Goal: Information Seeking & Learning: Learn about a topic

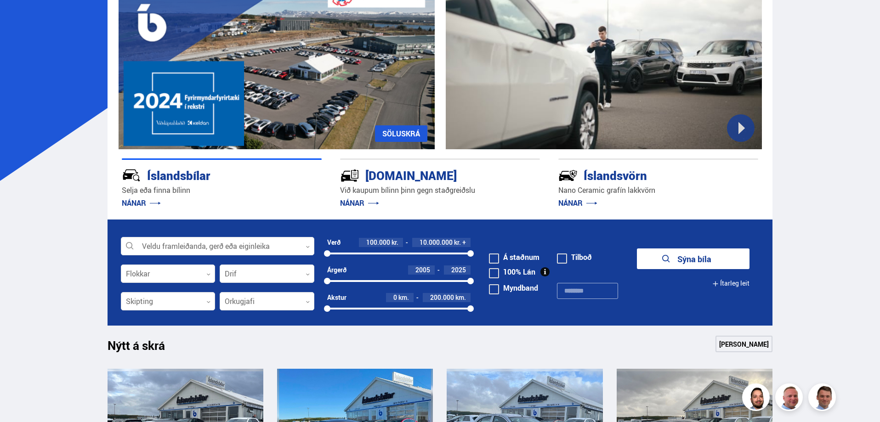
scroll to position [92, 0]
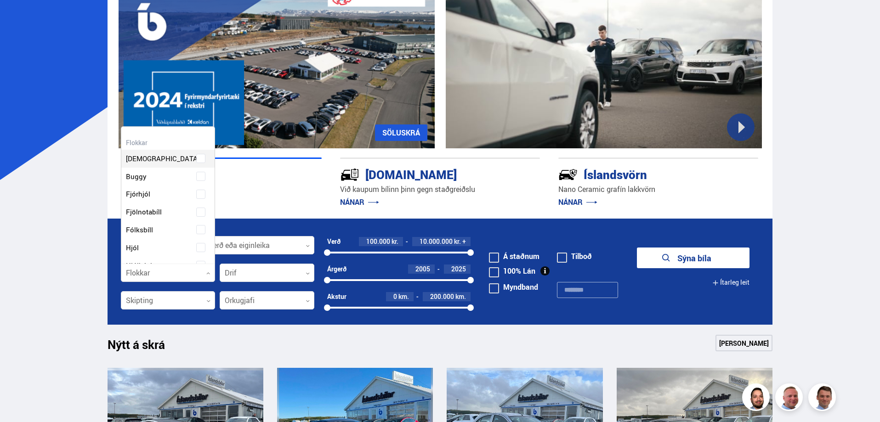
click at [166, 275] on div at bounding box center [168, 273] width 95 height 18
click at [257, 245] on div at bounding box center [218, 246] width 194 height 18
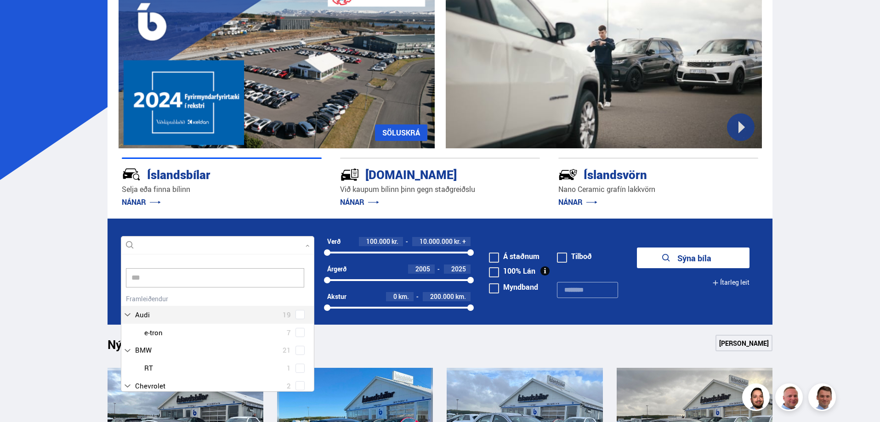
scroll to position [0, 0]
type input "**"
click at [169, 320] on div at bounding box center [227, 323] width 170 height 13
click at [161, 324] on div at bounding box center [227, 323] width 170 height 13
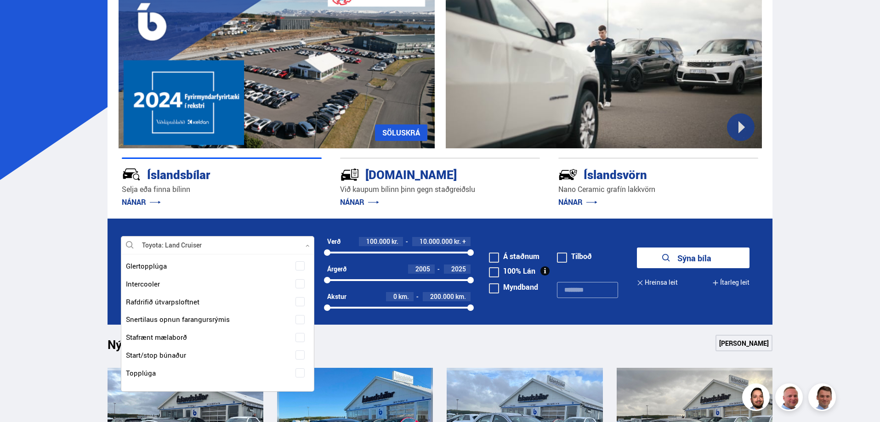
click at [296, 101] on span at bounding box center [300, 95] width 9 height 9
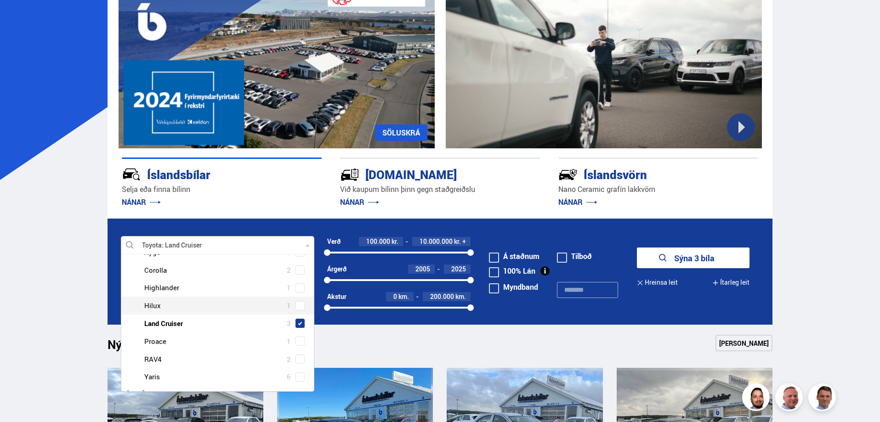
click at [673, 259] on button "Sýna 3 bíla" at bounding box center [693, 258] width 113 height 21
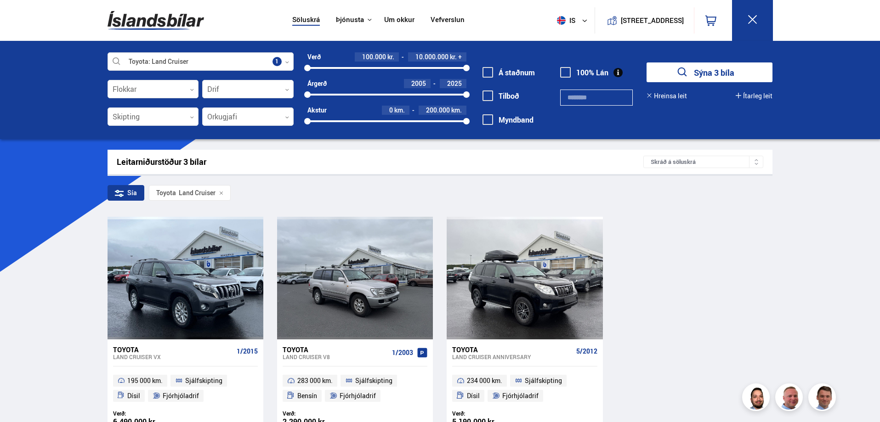
scroll to position [46, 0]
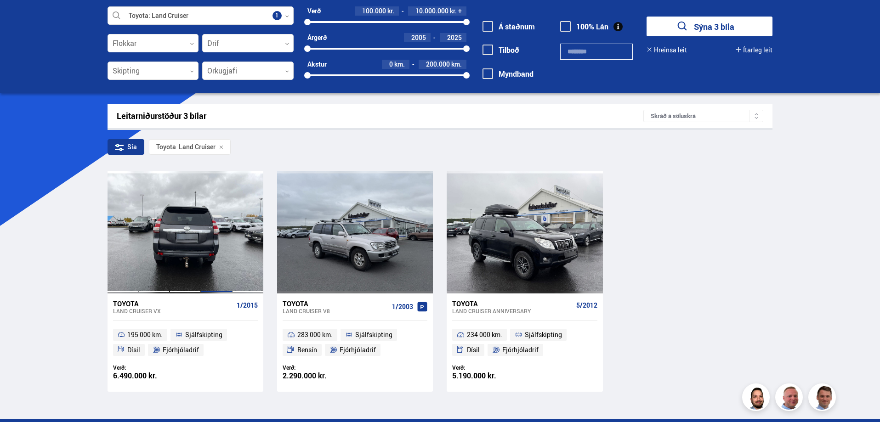
click at [224, 217] on div at bounding box center [216, 232] width 31 height 122
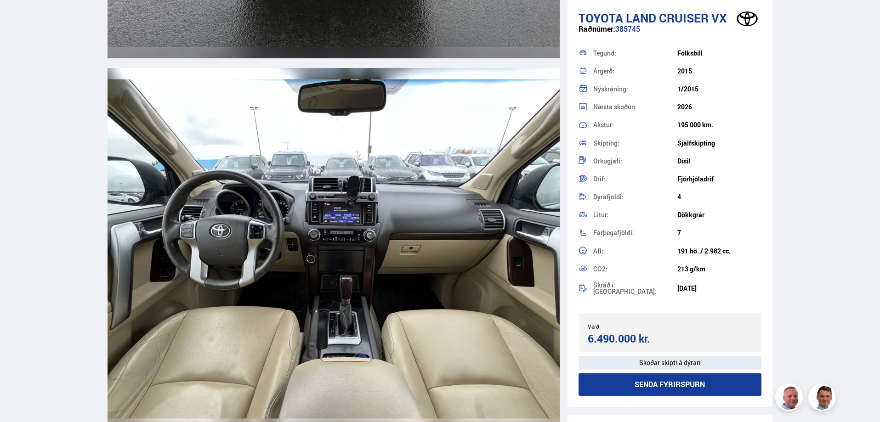
scroll to position [3953, 0]
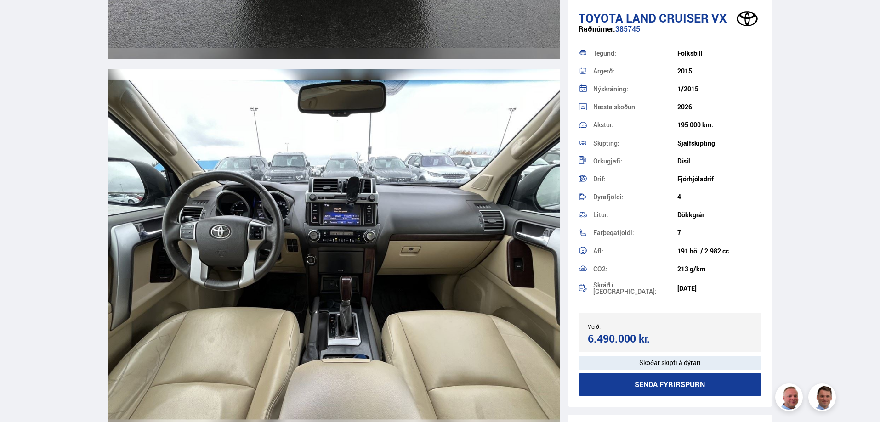
click at [356, 253] on img at bounding box center [334, 250] width 452 height 362
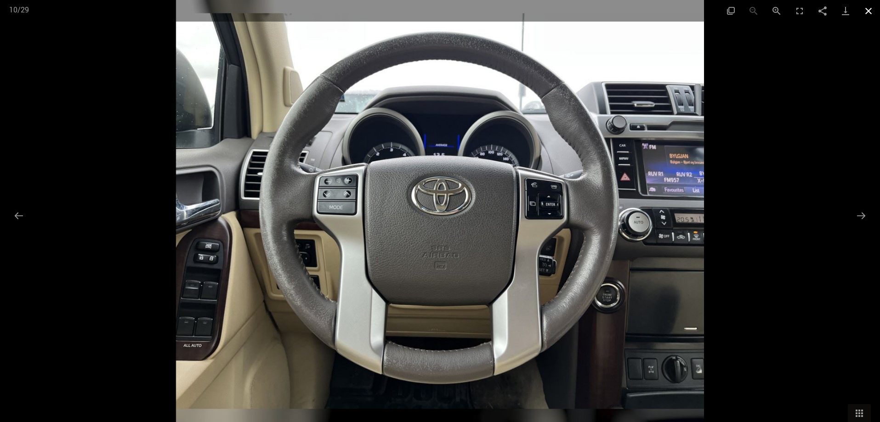
click at [870, 8] on button "Close gallery" at bounding box center [868, 11] width 23 height 22
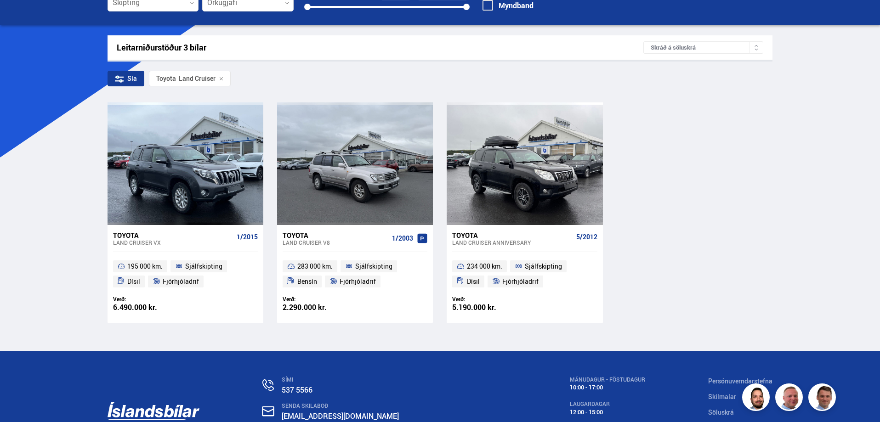
scroll to position [98, 0]
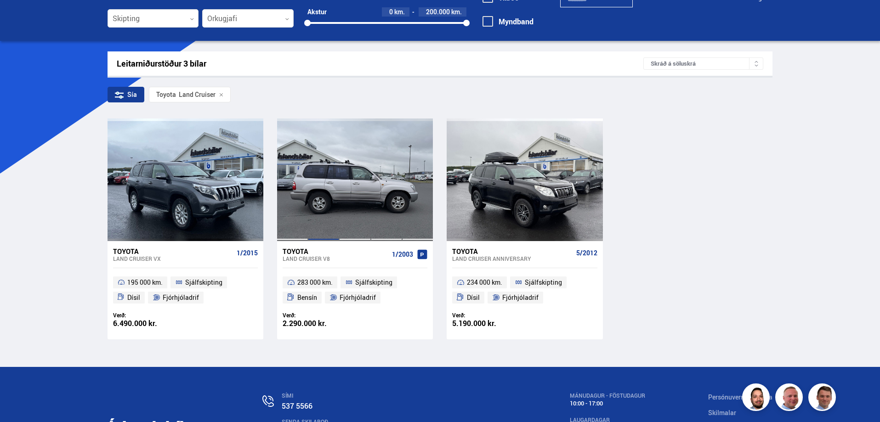
click at [337, 184] on div at bounding box center [323, 180] width 31 height 122
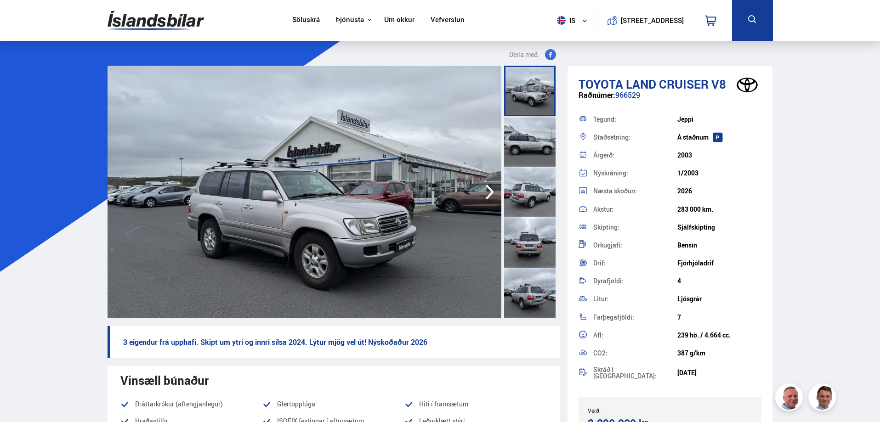
click at [281, 215] on img at bounding box center [305, 192] width 394 height 253
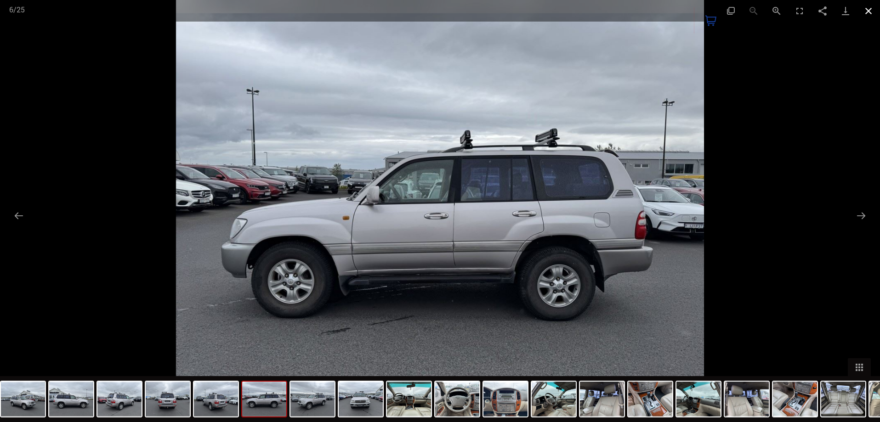
click at [871, 14] on button "Close gallery" at bounding box center [868, 11] width 23 height 22
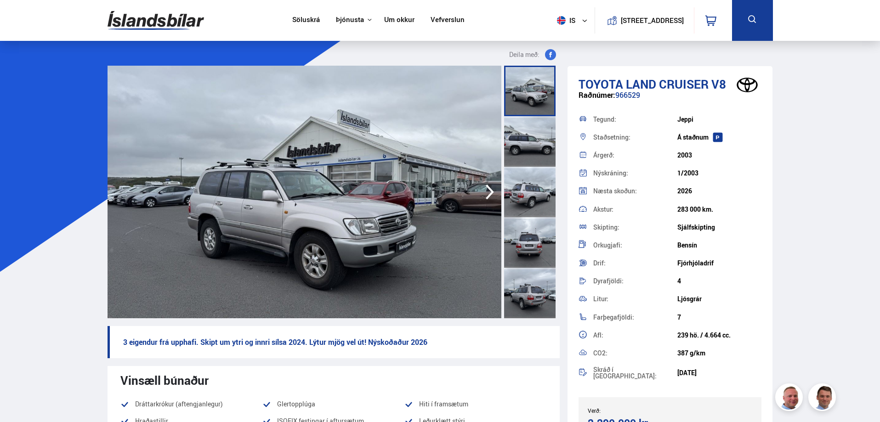
click at [140, 15] on img at bounding box center [156, 21] width 97 height 30
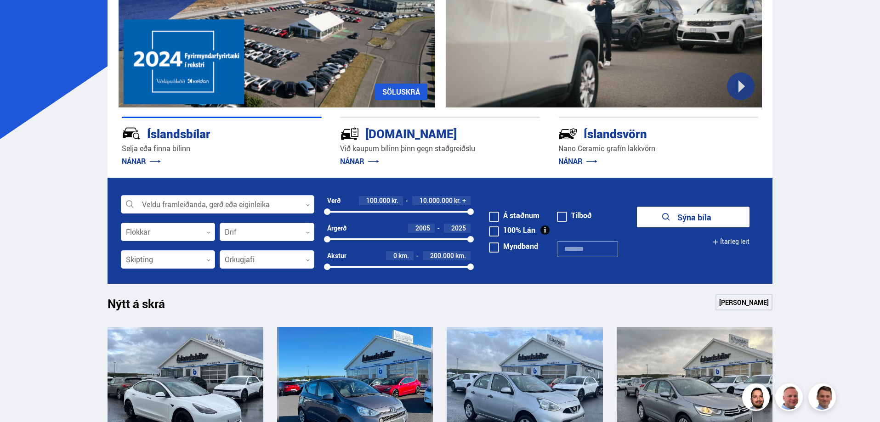
scroll to position [230, 0]
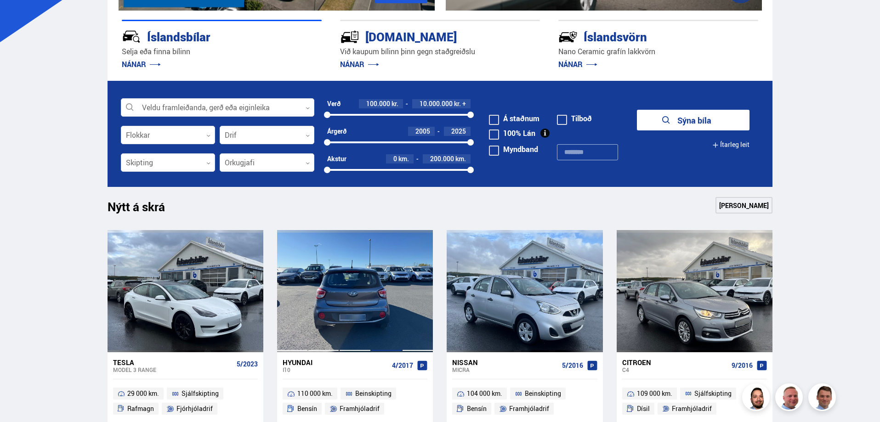
click at [387, 317] on div at bounding box center [386, 291] width 31 height 122
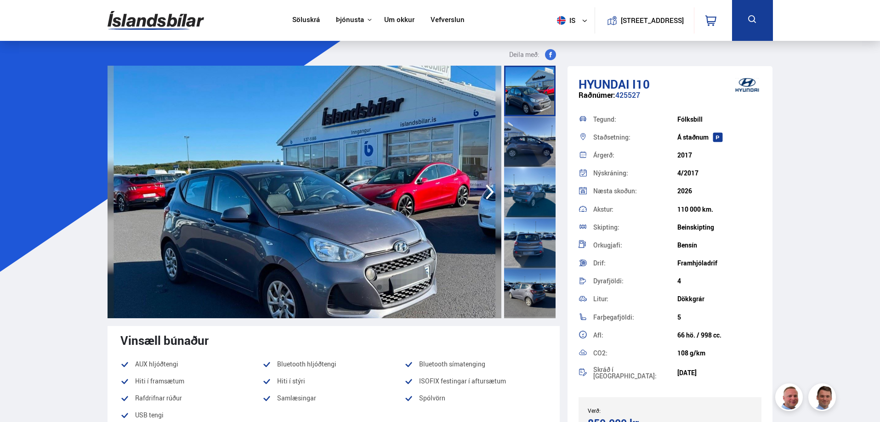
click at [402, 270] on img at bounding box center [305, 192] width 394 height 253
click at [490, 192] on icon "button" at bounding box center [490, 192] width 18 height 22
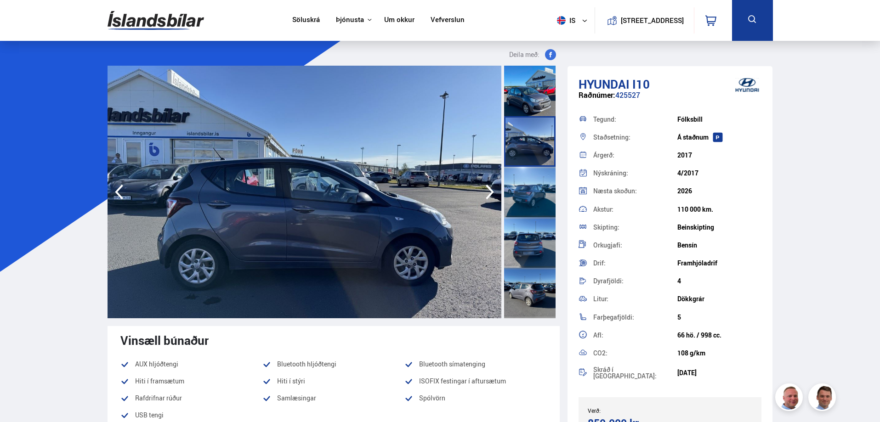
click at [490, 192] on icon "button" at bounding box center [490, 192] width 18 height 22
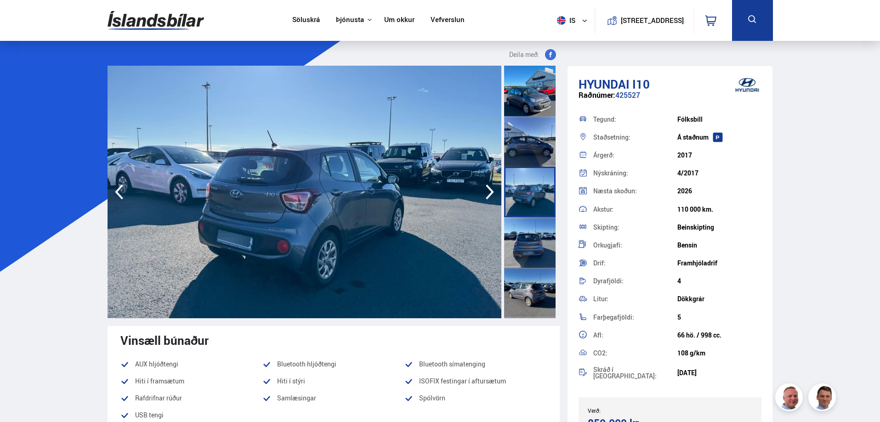
click at [490, 192] on icon "button" at bounding box center [490, 192] width 18 height 22
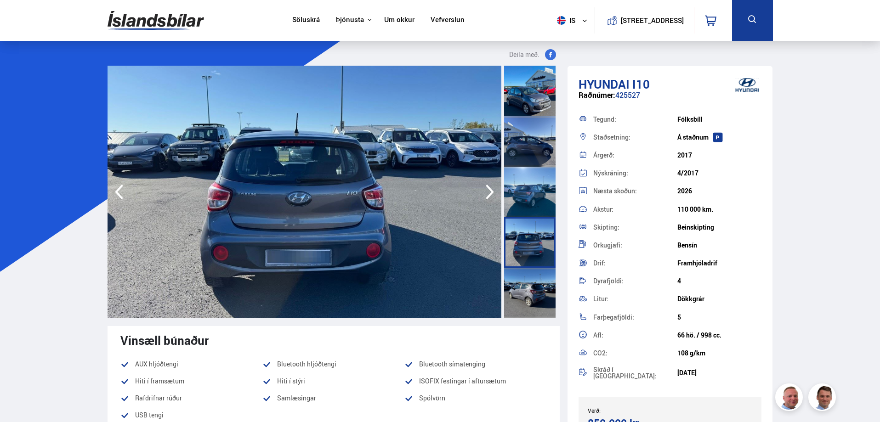
click at [490, 192] on icon "button" at bounding box center [490, 192] width 18 height 22
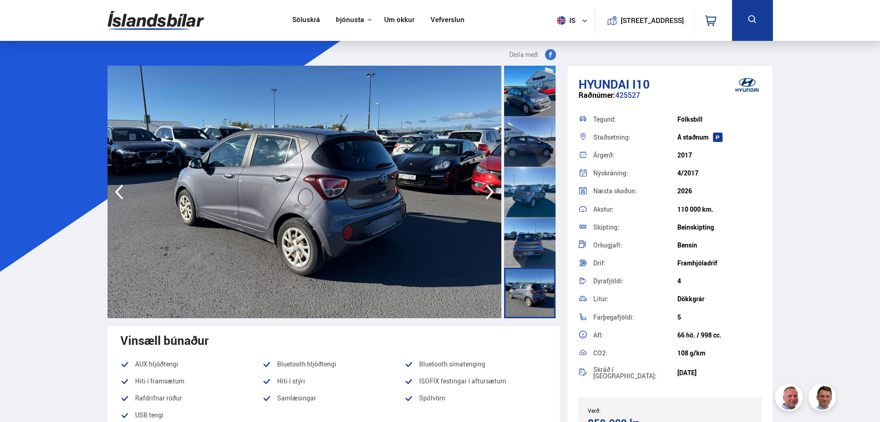
click at [490, 192] on icon "button" at bounding box center [490, 192] width 18 height 22
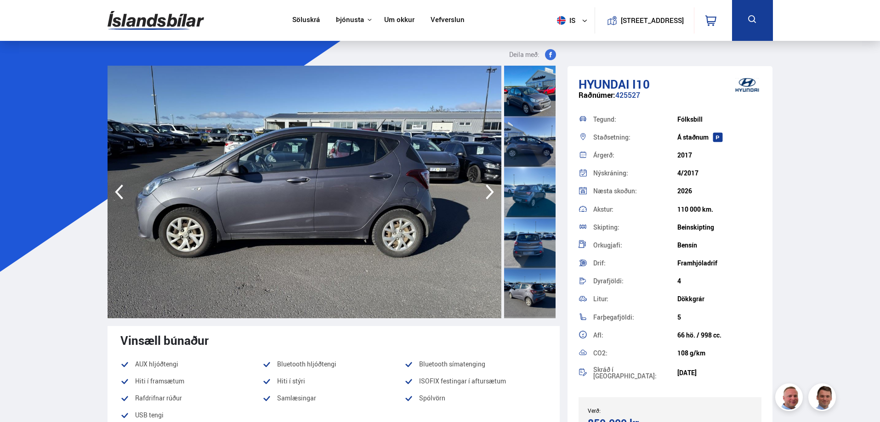
click at [490, 192] on icon "button" at bounding box center [490, 192] width 18 height 22
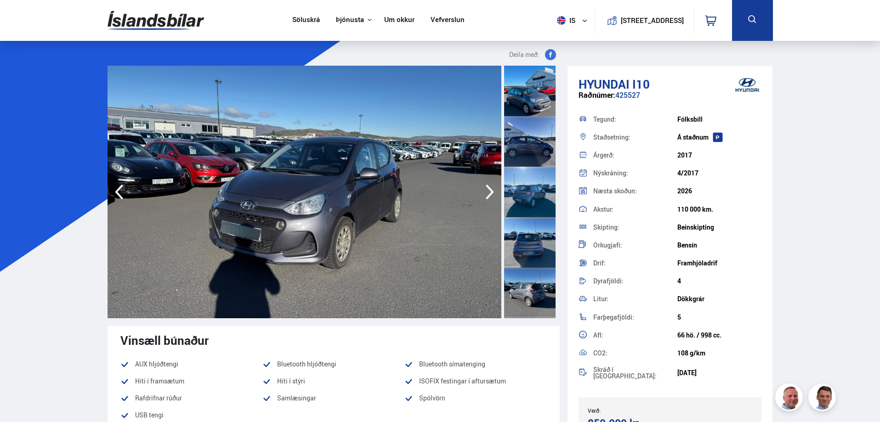
click at [490, 192] on icon "button" at bounding box center [490, 192] width 18 height 22
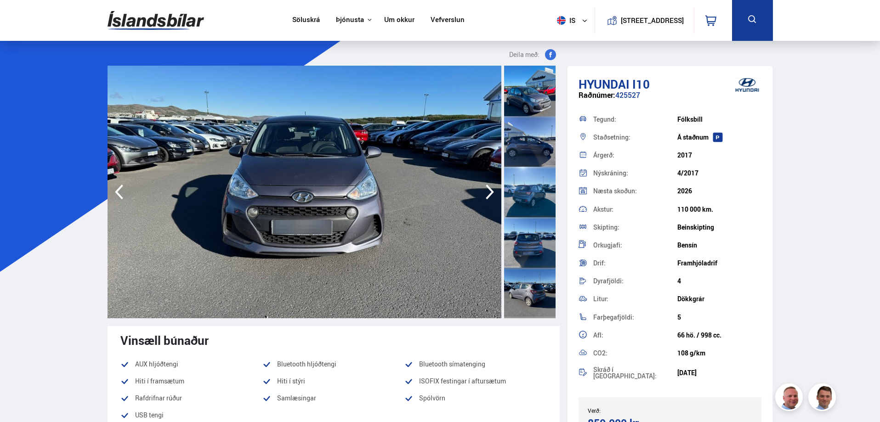
click at [490, 192] on icon "button" at bounding box center [490, 192] width 18 height 22
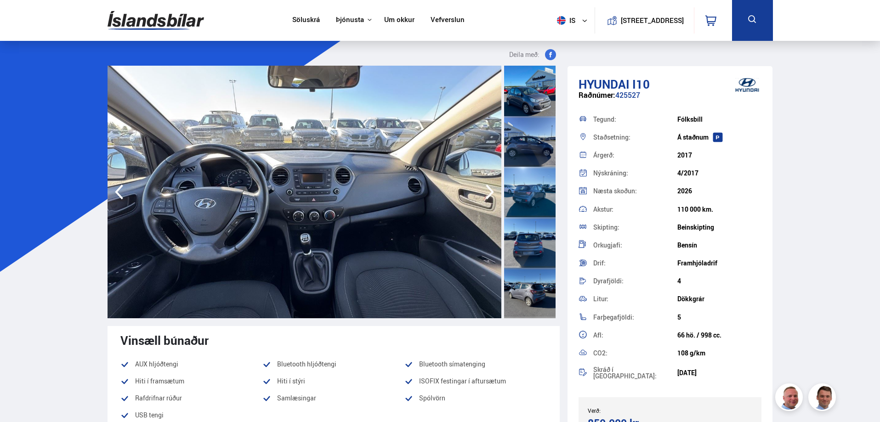
click at [490, 192] on icon "button" at bounding box center [490, 192] width 18 height 22
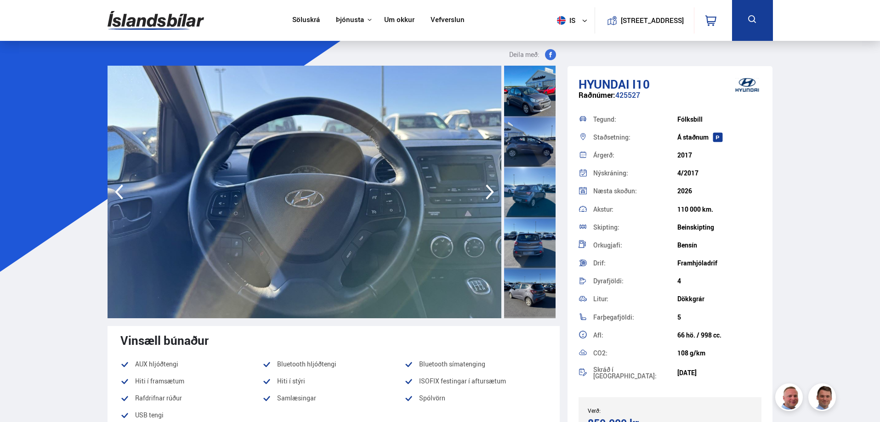
click at [124, 194] on icon "button" at bounding box center [119, 192] width 18 height 22
